Goal: Navigation & Orientation: Find specific page/section

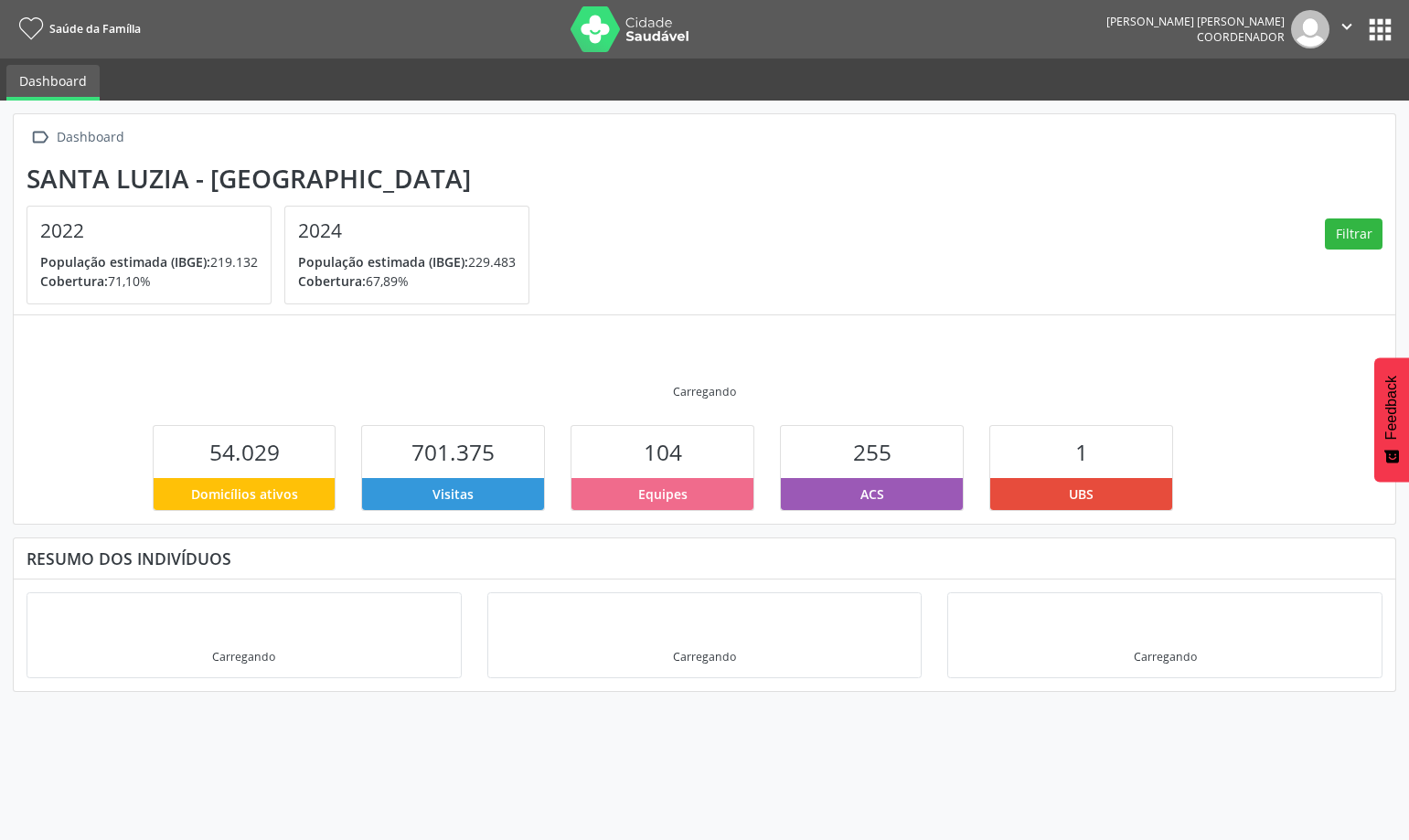
click at [1383, 22] on button "apps" at bounding box center [1380, 29] width 32 height 32
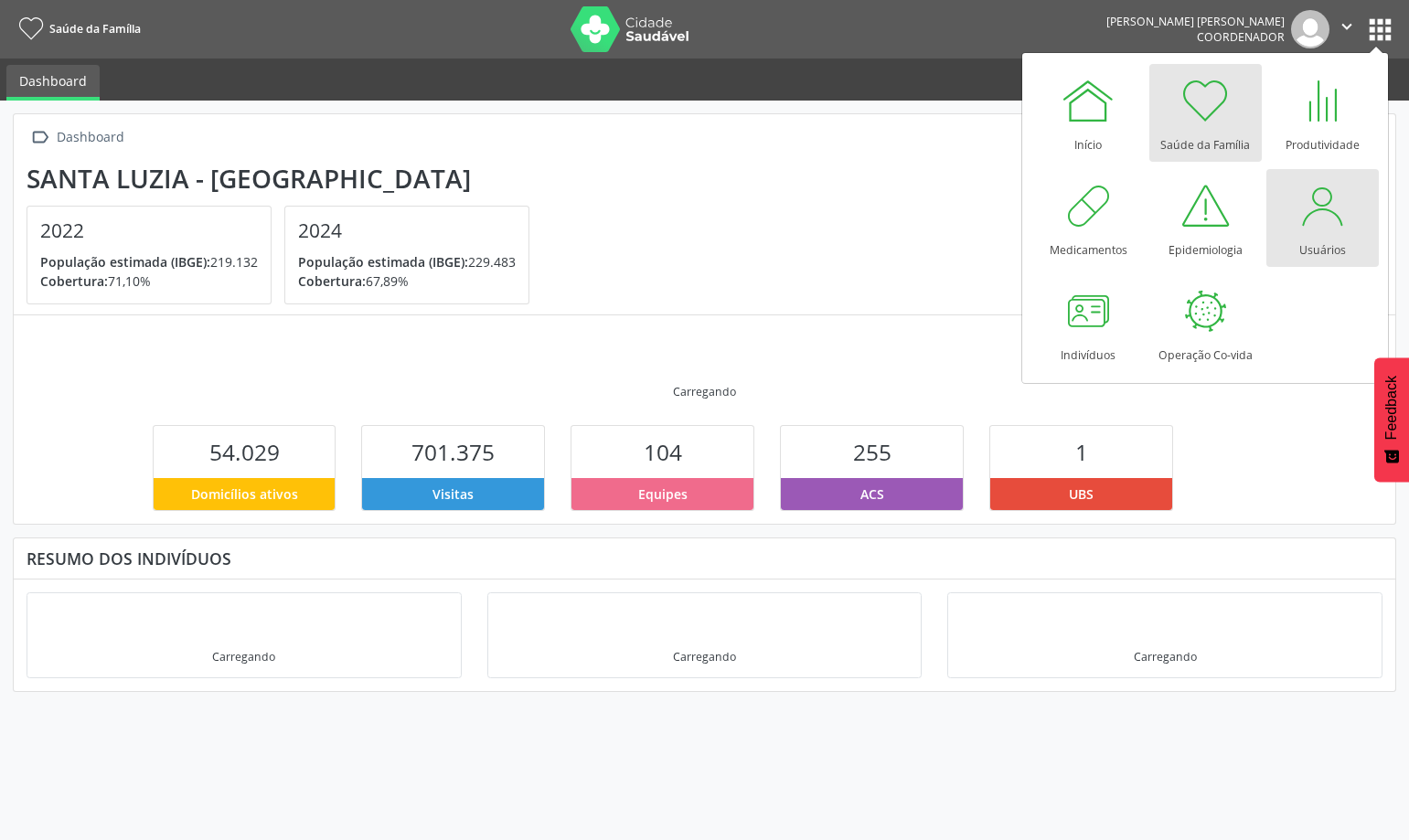
click at [1320, 198] on div at bounding box center [1322, 206] width 55 height 55
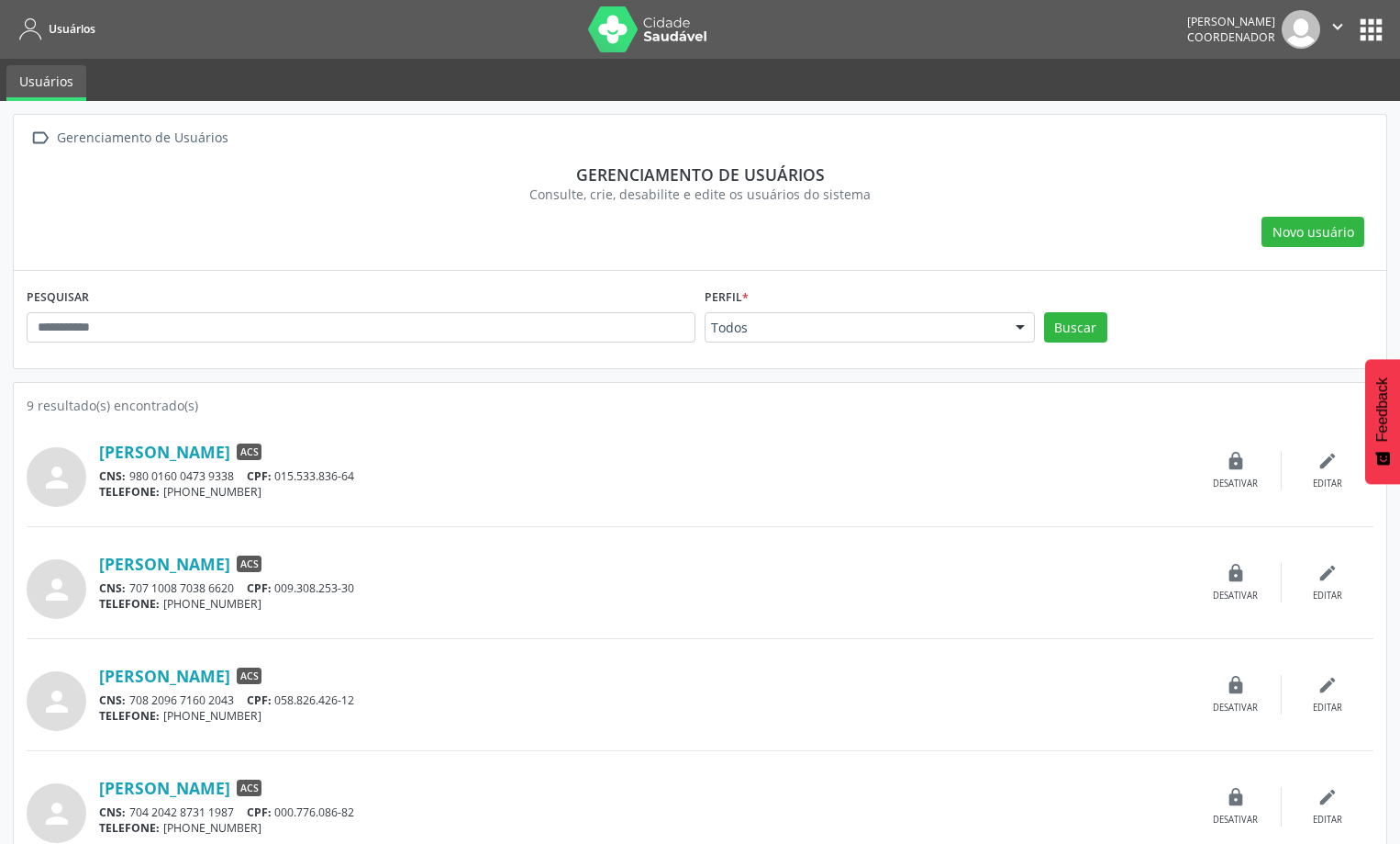
click at [1372, 23] on button "apps" at bounding box center [1371, 30] width 32 height 32
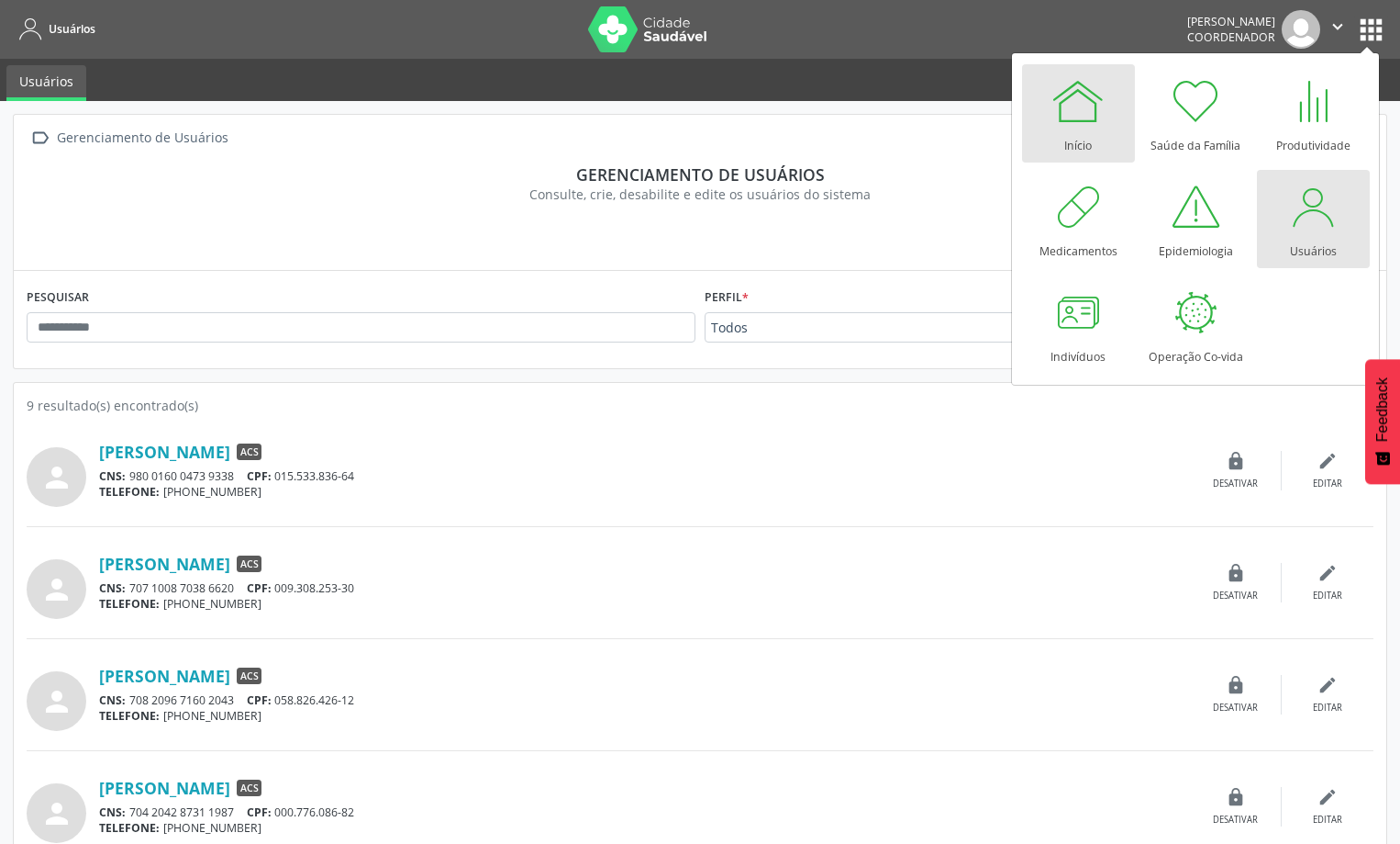
click at [1078, 113] on div at bounding box center [1078, 101] width 55 height 55
